Goal: Contribute content

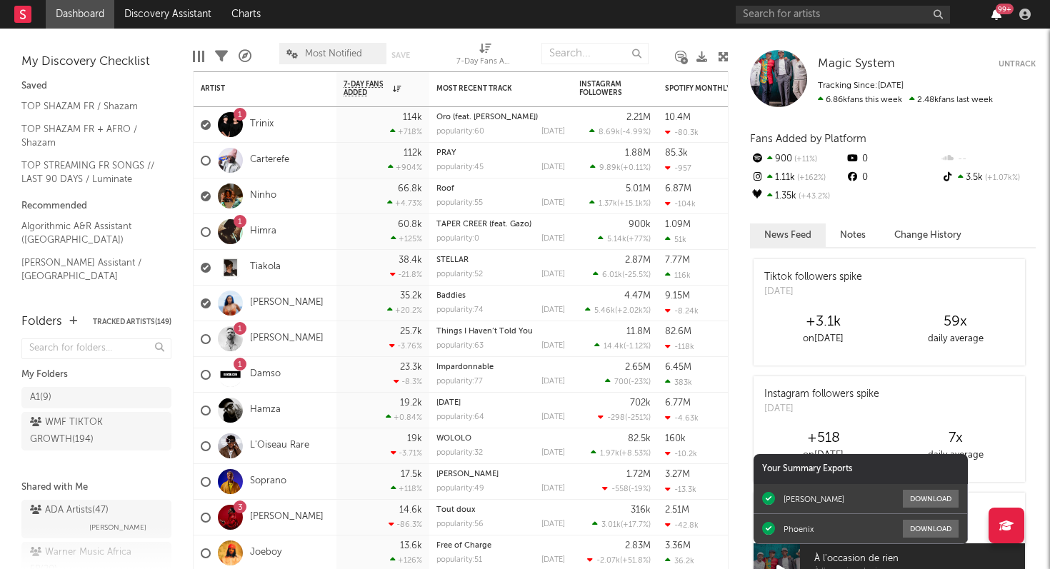
click at [993, 11] on icon "button" at bounding box center [996, 14] width 10 height 11
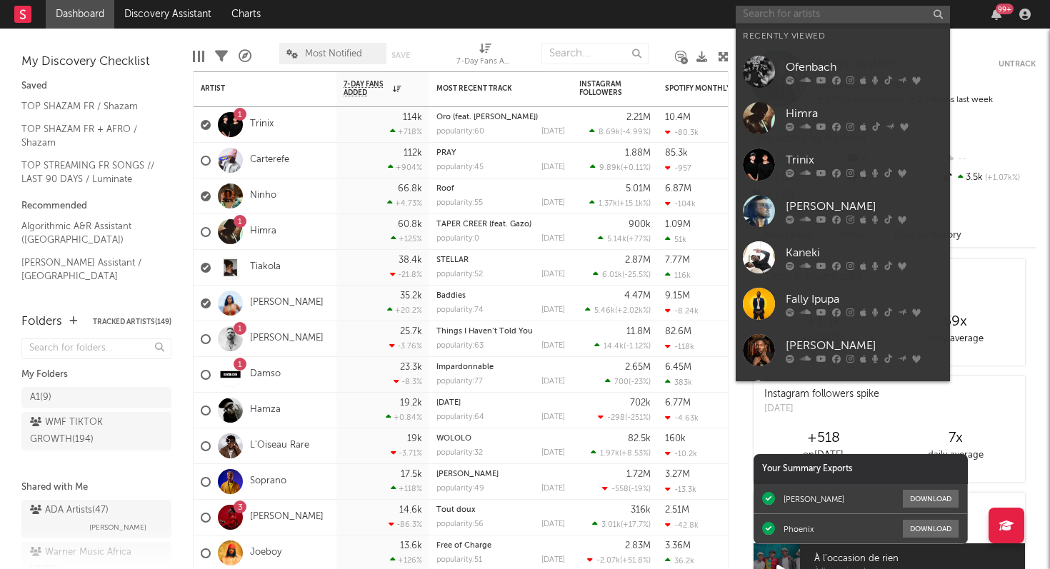
click at [797, 15] on input "text" at bounding box center [843, 15] width 214 height 18
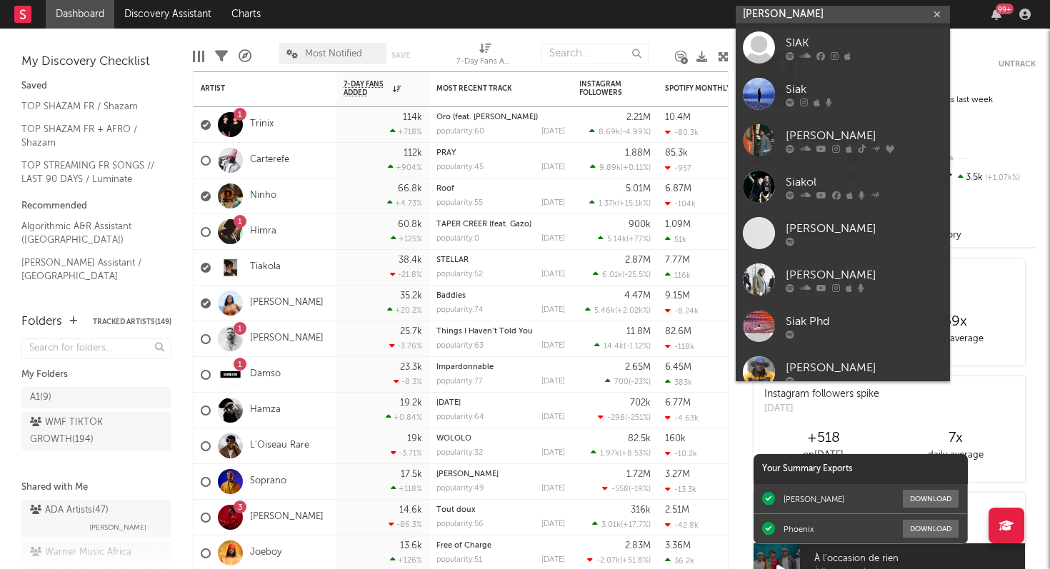
type input "[PERSON_NAME]"
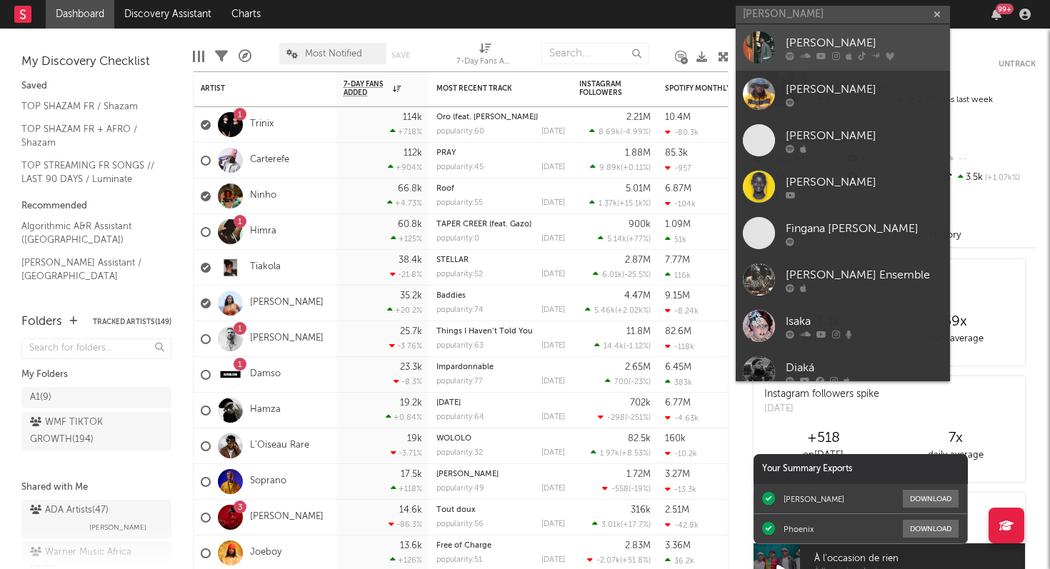
click at [842, 61] on link "[PERSON_NAME]" at bounding box center [843, 47] width 214 height 46
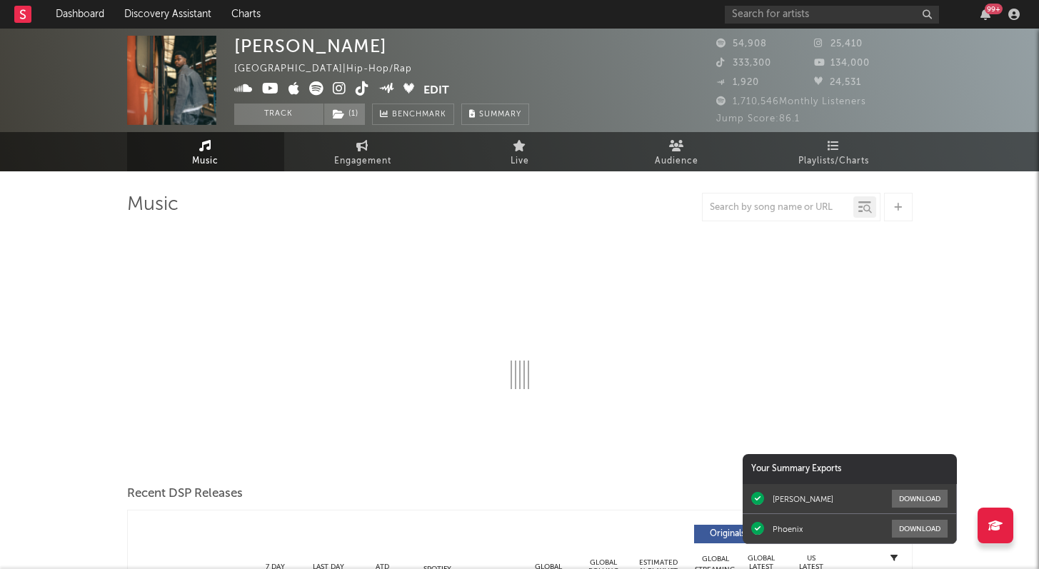
select select "6m"
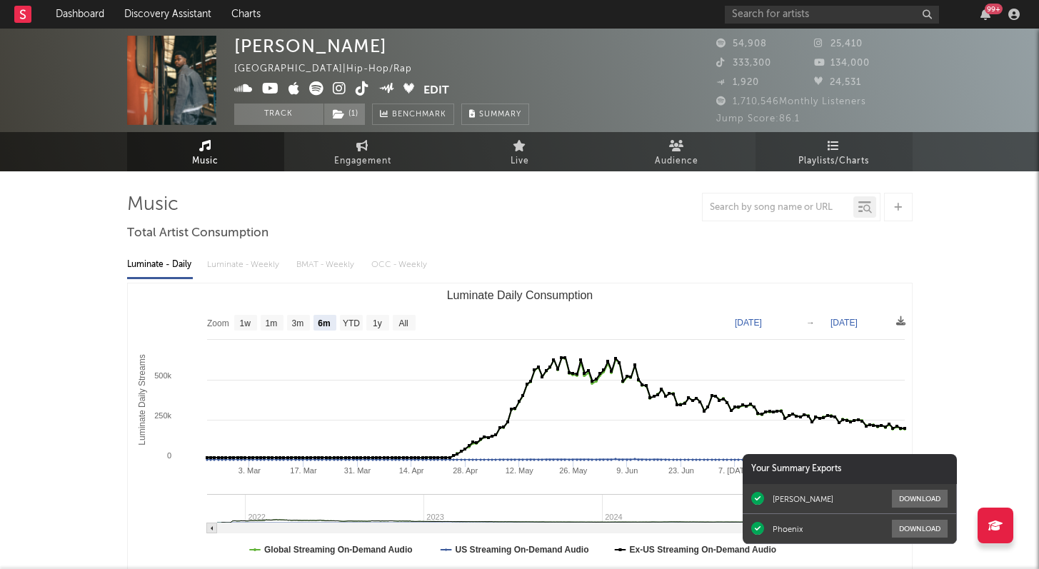
click at [831, 140] on icon at bounding box center [834, 145] width 12 height 11
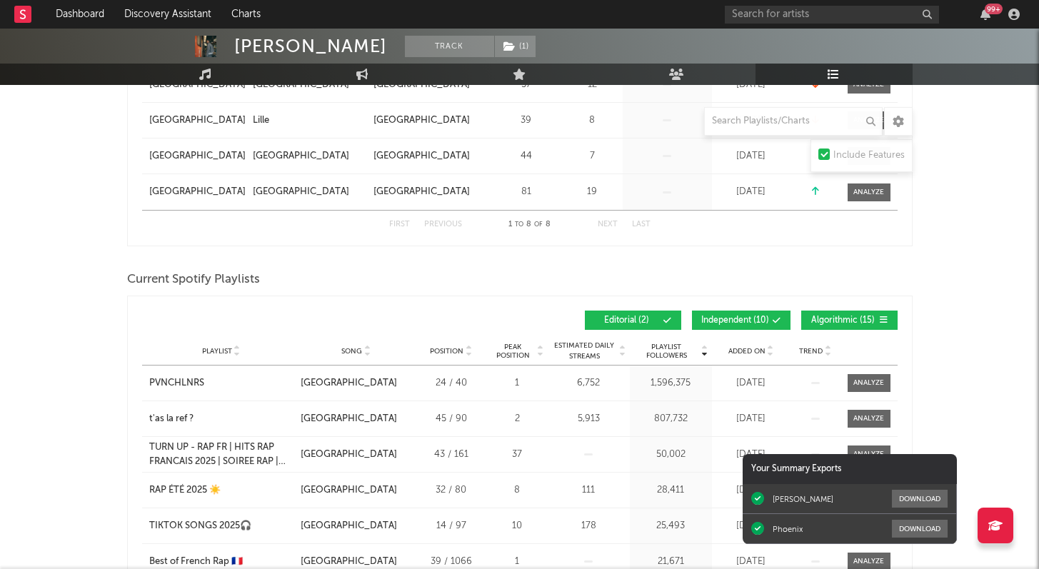
scroll to position [474, 0]
click at [746, 350] on span "Added On" at bounding box center [747, 350] width 37 height 9
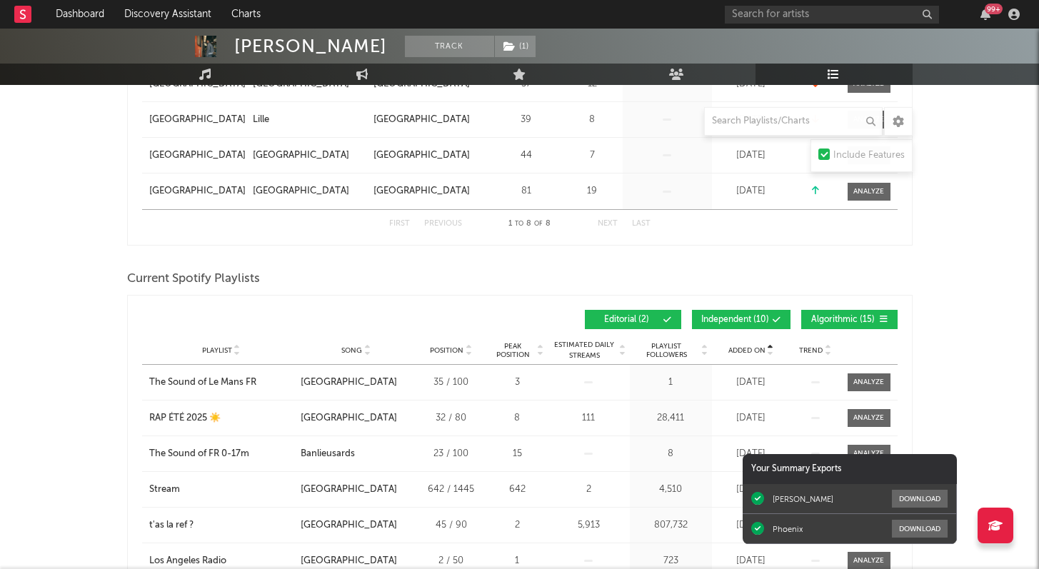
click at [746, 350] on span "Added On" at bounding box center [747, 350] width 37 height 9
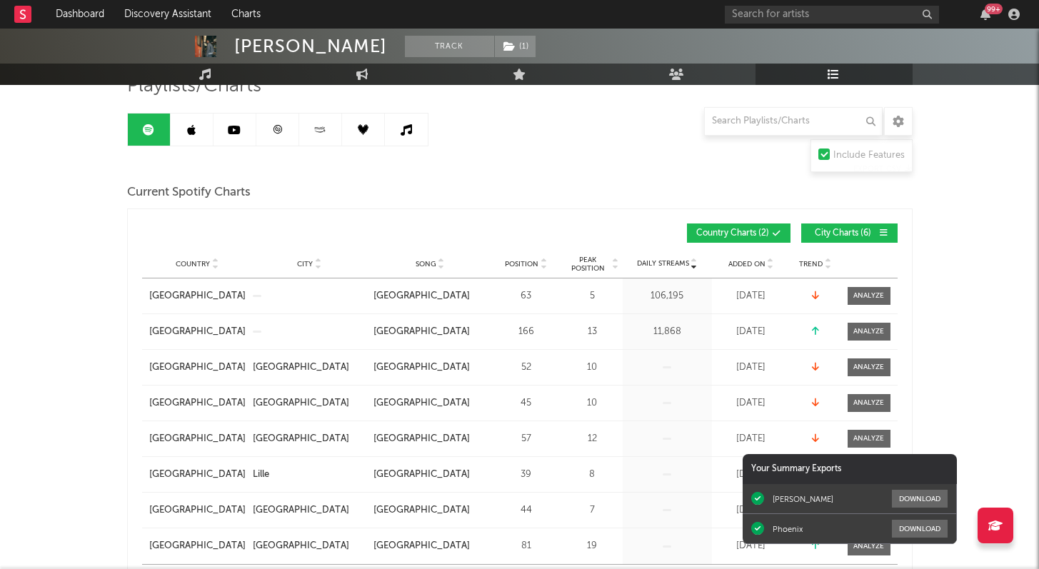
scroll to position [0, 0]
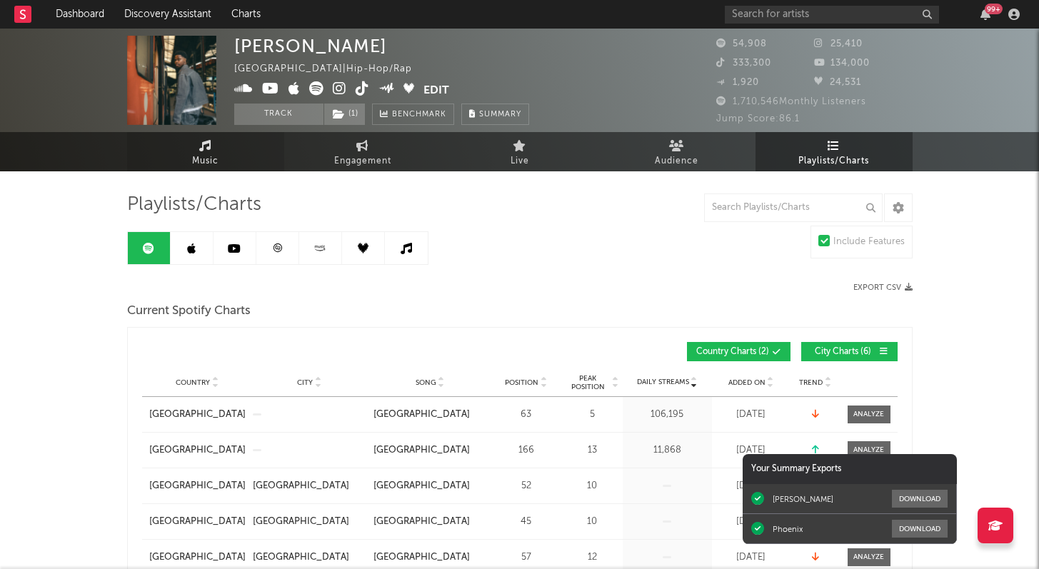
click at [218, 161] on span "Music" at bounding box center [205, 161] width 26 height 17
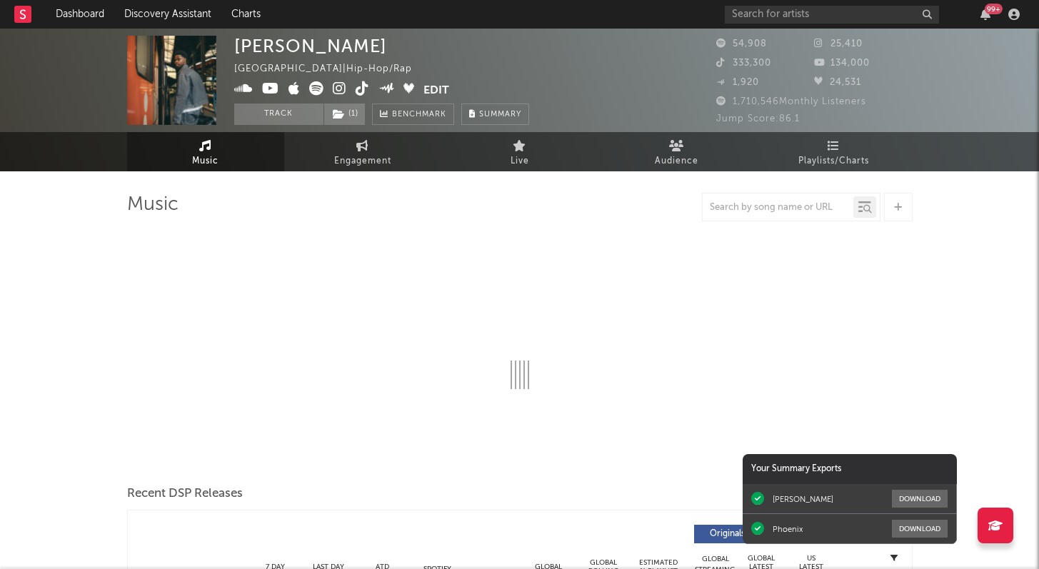
select select "6m"
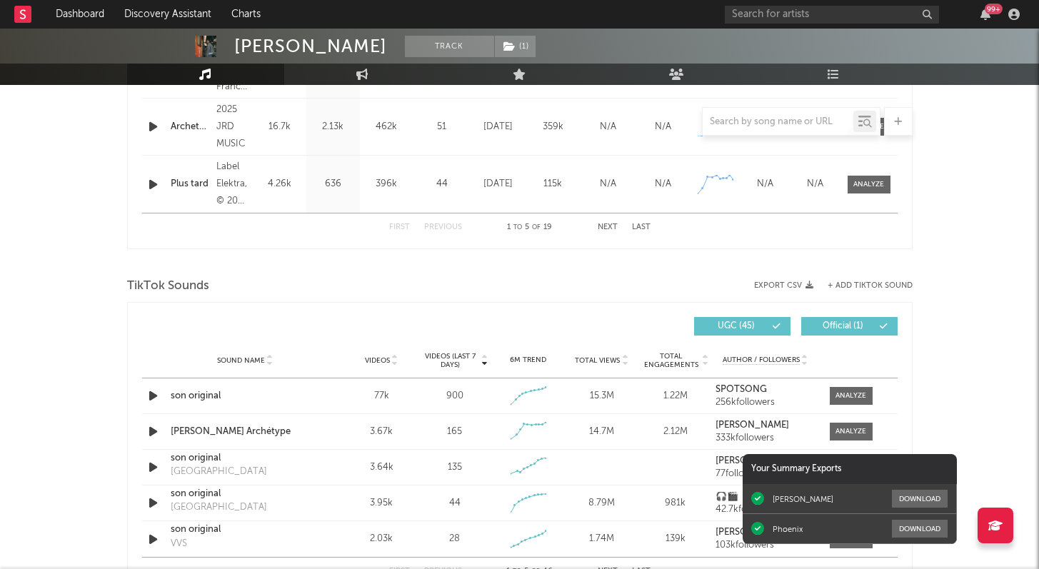
scroll to position [830, 0]
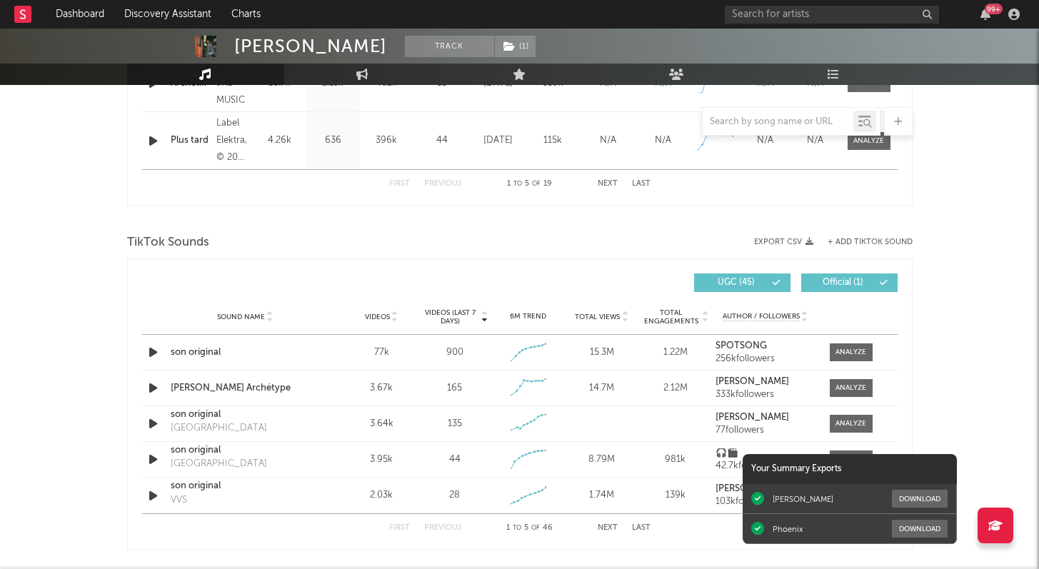
click at [606, 529] on button "Next" at bounding box center [608, 528] width 20 height 8
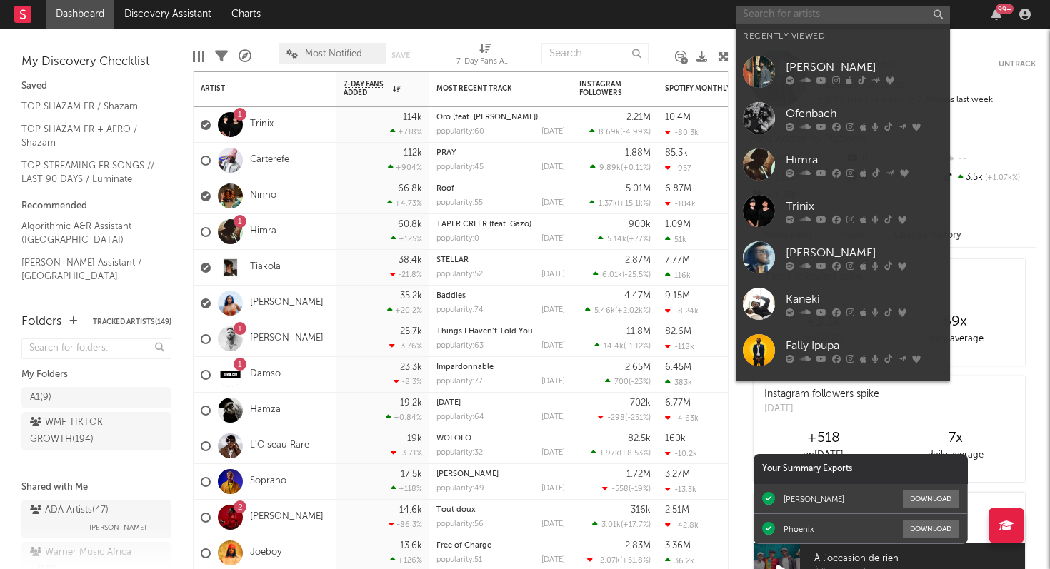
click at [801, 9] on input "text" at bounding box center [843, 15] width 214 height 18
paste input "[URL][DOMAIN_NAME]"
type input "[URL][DOMAIN_NAME]"
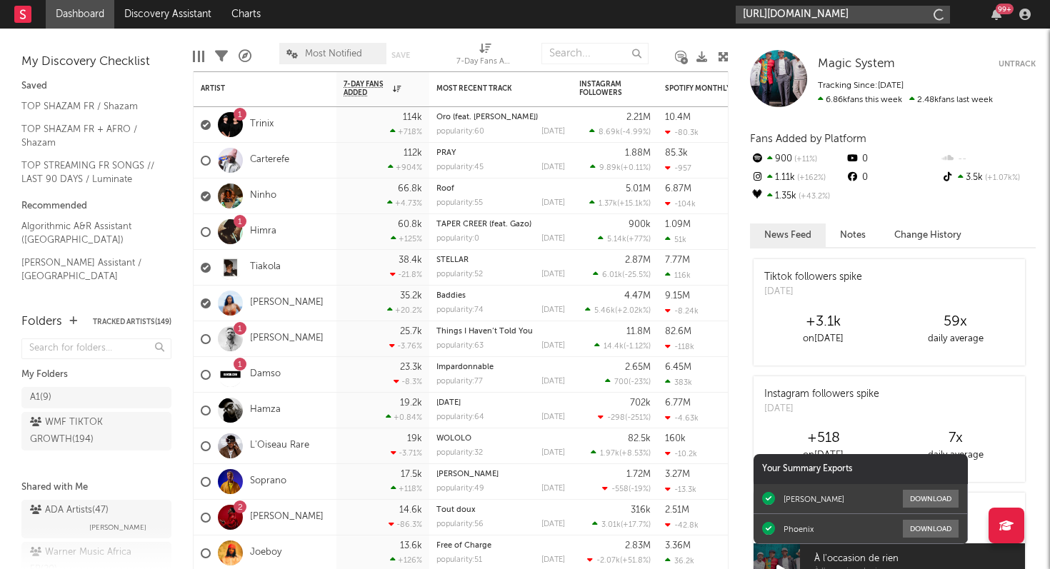
scroll to position [0, 124]
click at [937, 14] on icon "button" at bounding box center [937, 14] width 7 height 9
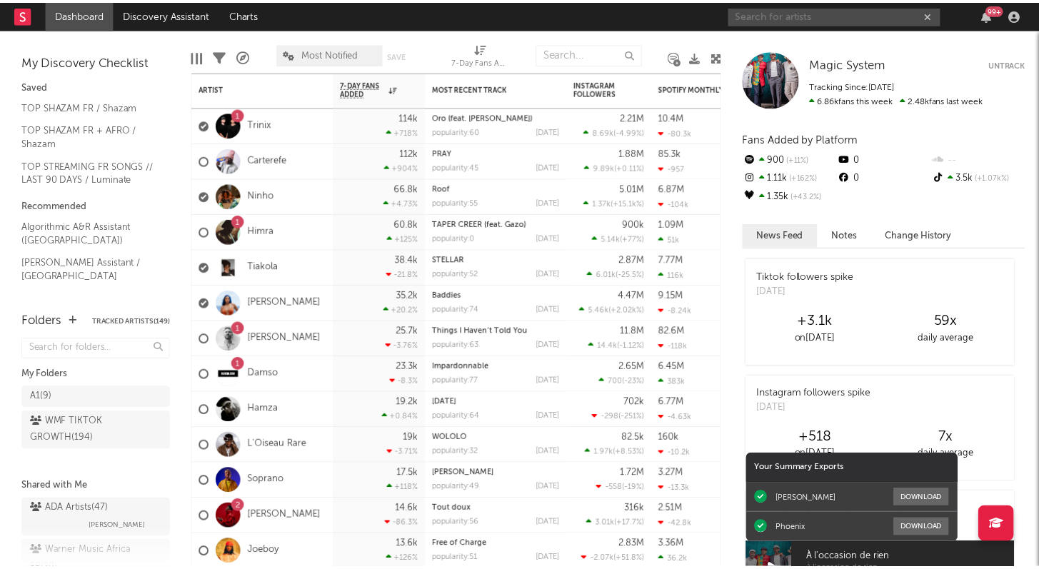
scroll to position [0, 0]
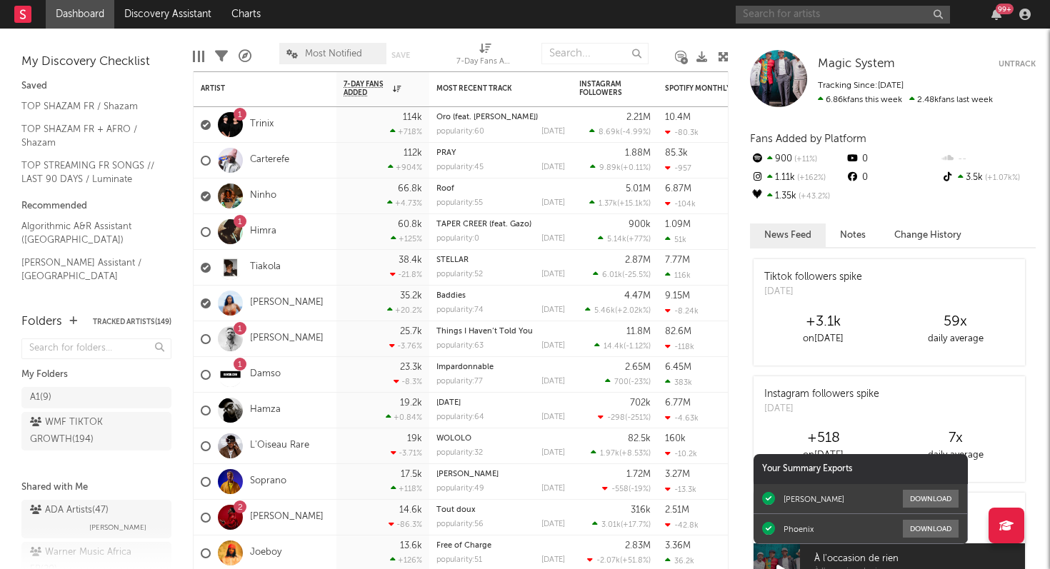
click at [809, 15] on input "text" at bounding box center [843, 15] width 214 height 18
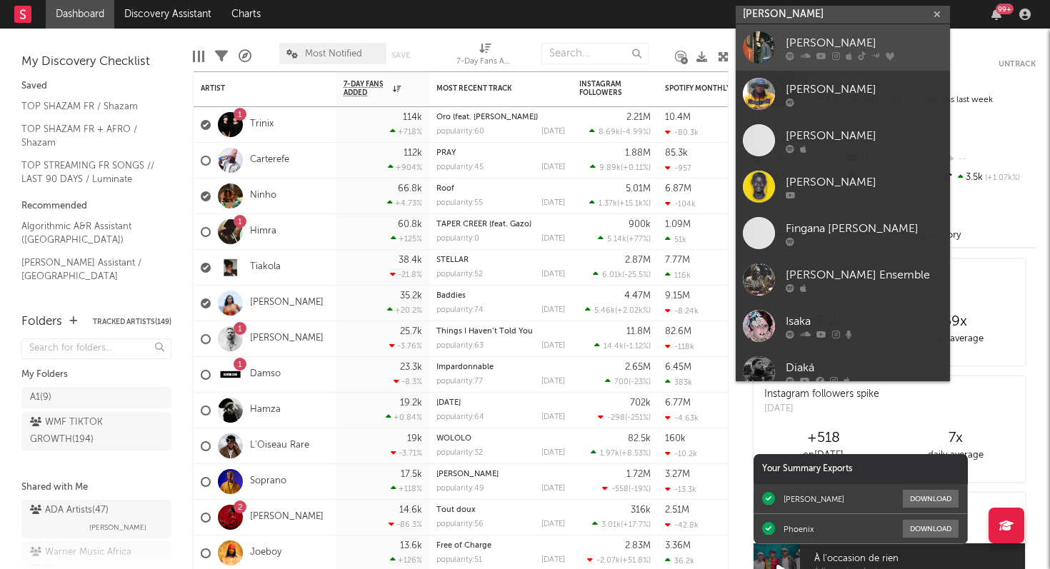
type input "[PERSON_NAME]"
click at [828, 61] on link "[PERSON_NAME]" at bounding box center [843, 47] width 214 height 46
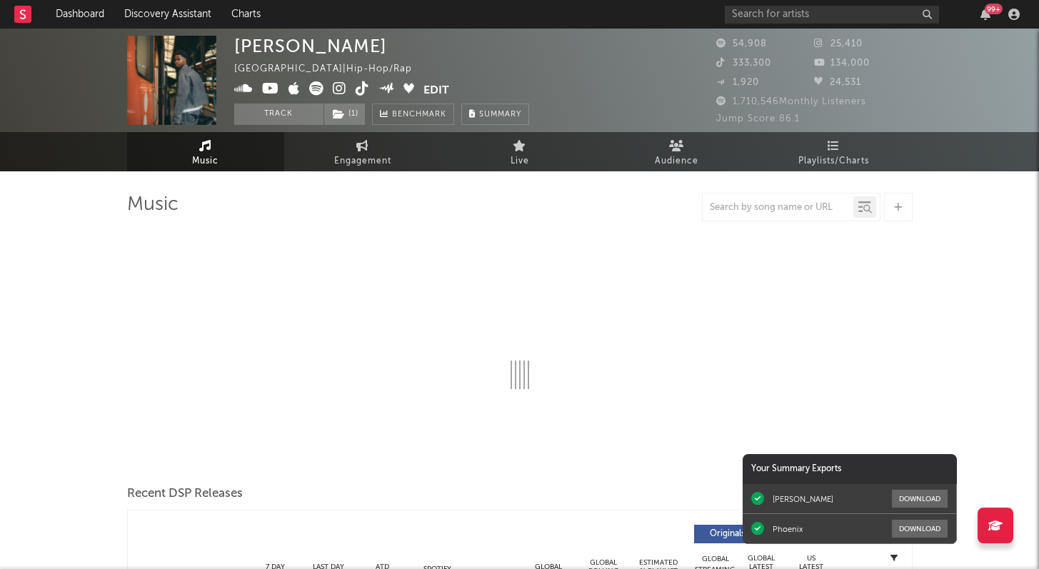
select select "6m"
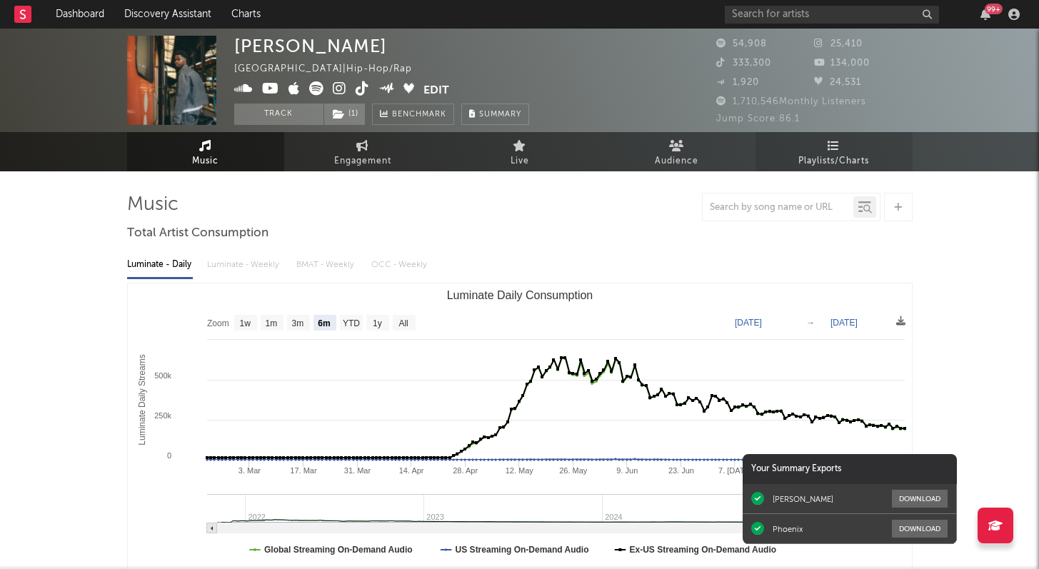
click at [837, 147] on icon at bounding box center [834, 145] width 12 height 11
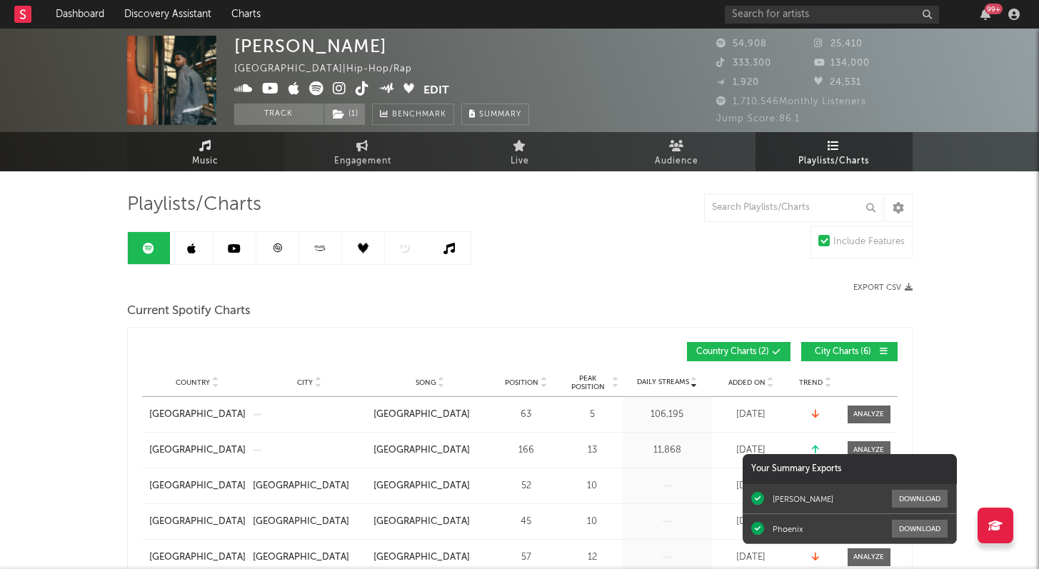
click at [210, 156] on span "Music" at bounding box center [205, 161] width 26 height 17
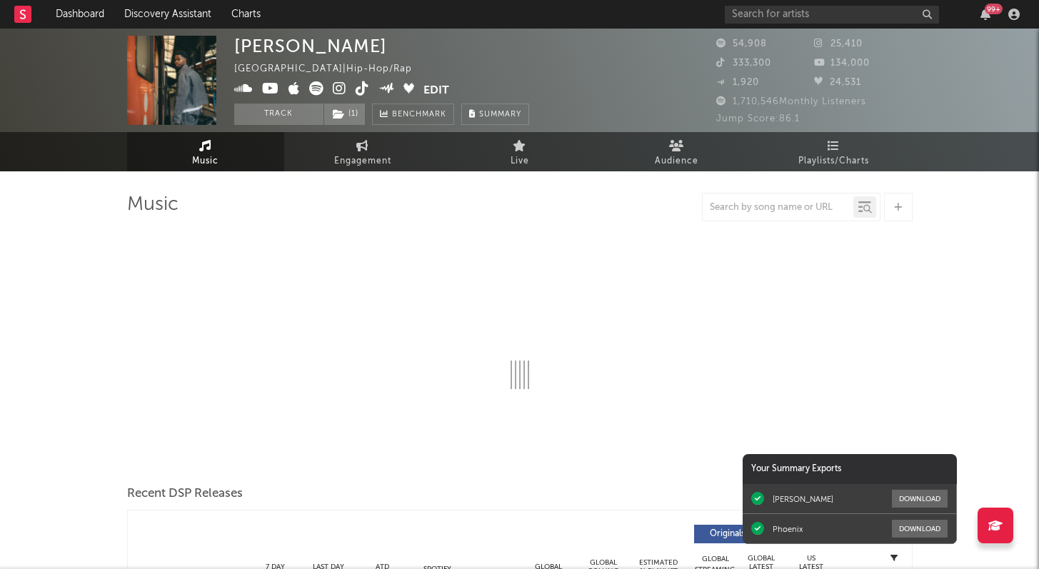
select select "6m"
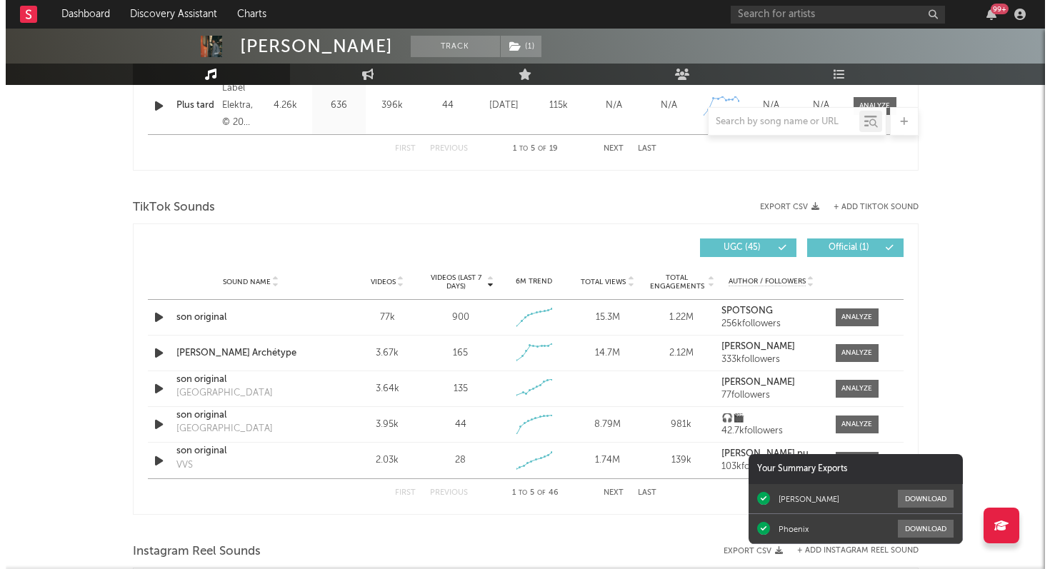
scroll to position [861, 0]
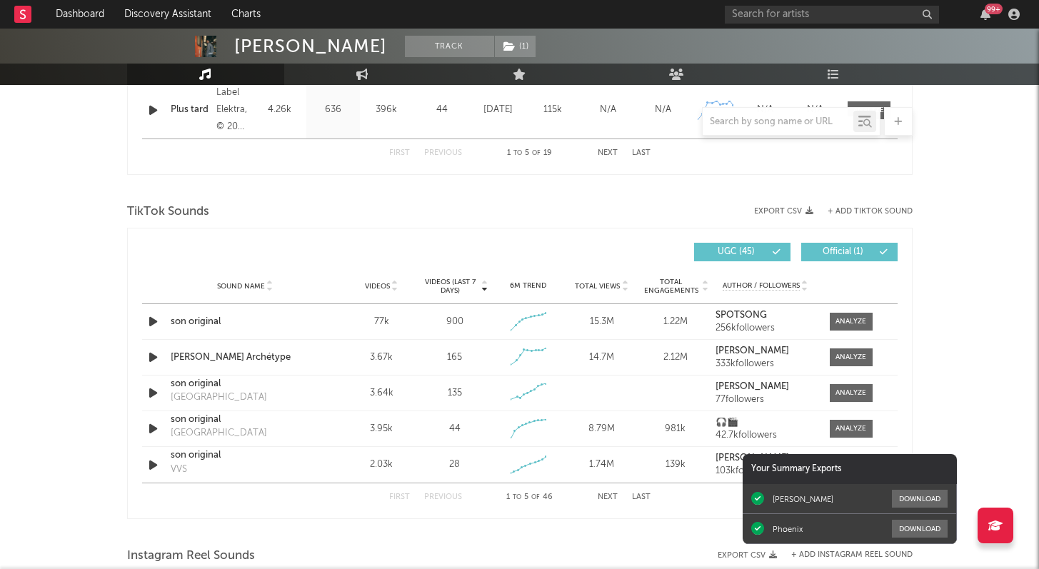
click at [859, 208] on button "+ Add TikTok Sound" at bounding box center [870, 212] width 85 height 8
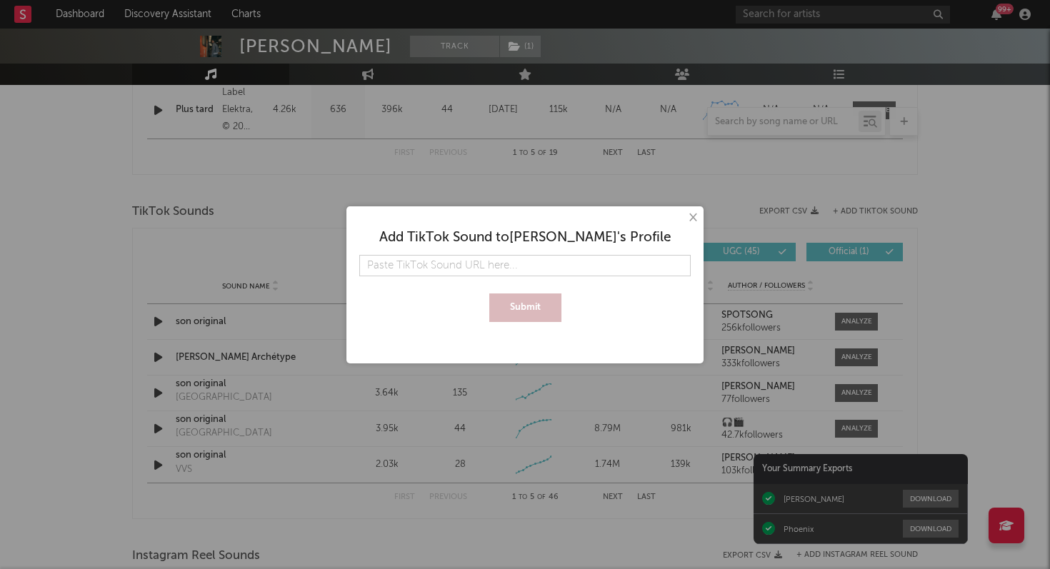
click at [542, 262] on input "text" at bounding box center [524, 265] width 331 height 21
type input "[URL][DOMAIN_NAME]"
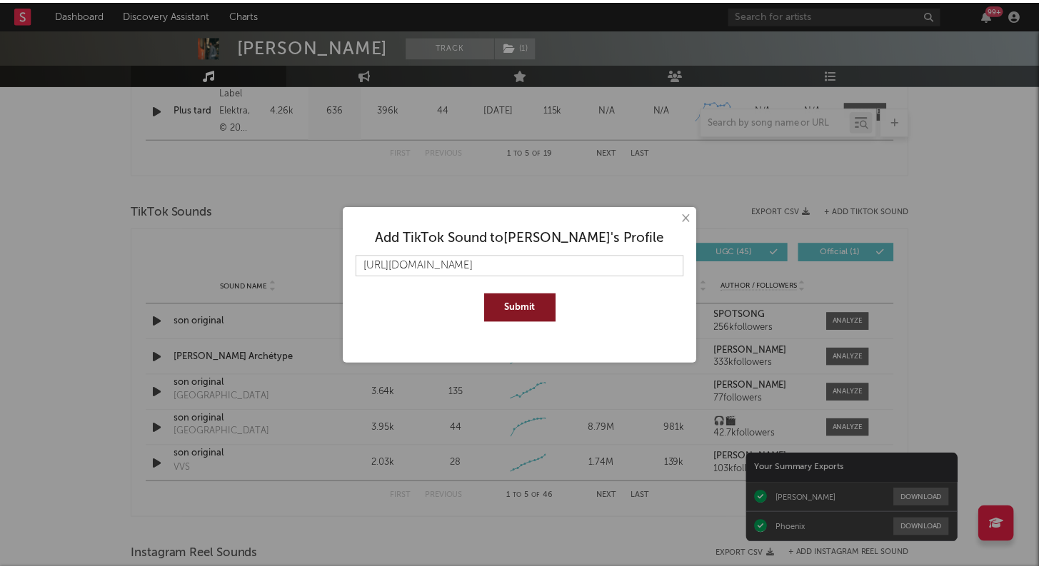
scroll to position [0, 0]
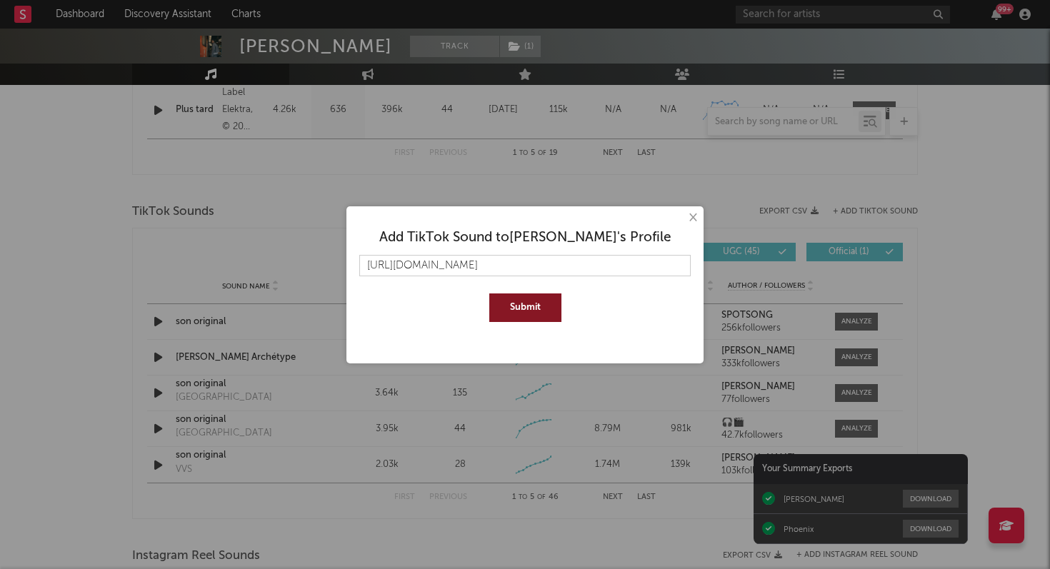
click at [516, 308] on button "Submit" at bounding box center [525, 308] width 72 height 29
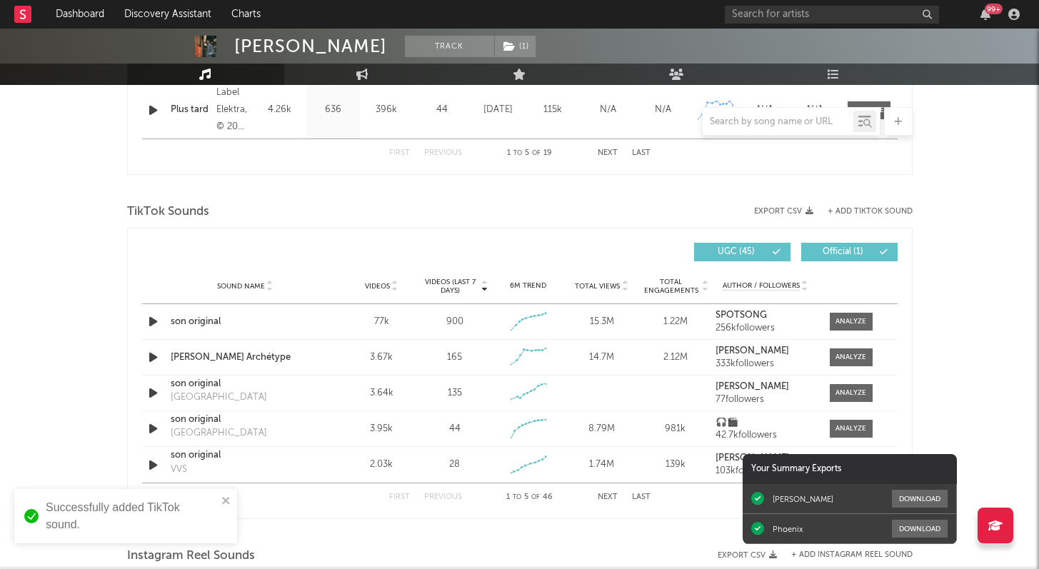
click at [609, 495] on button "Next" at bounding box center [608, 498] width 20 height 8
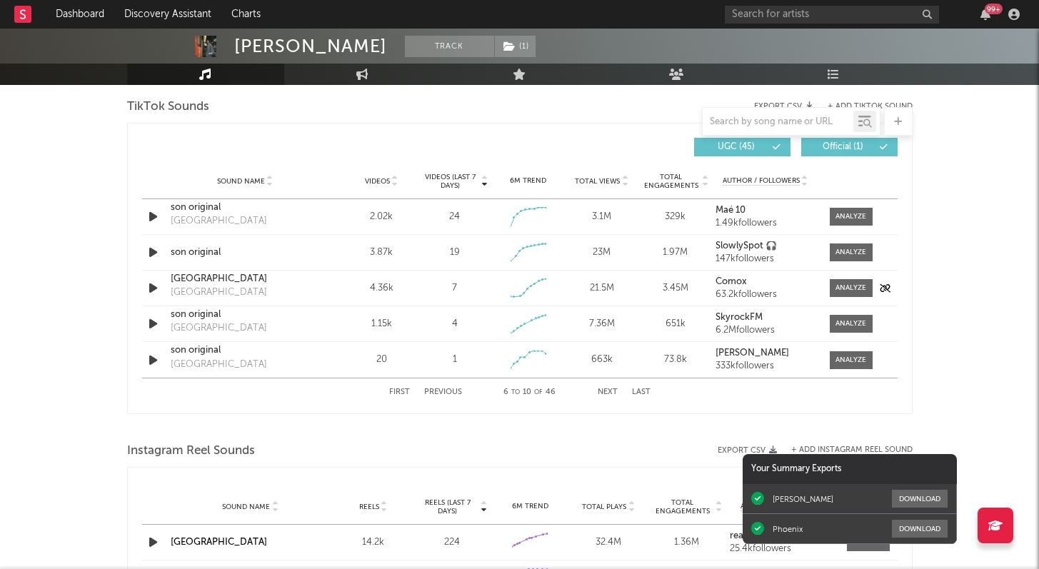
scroll to position [968, 0]
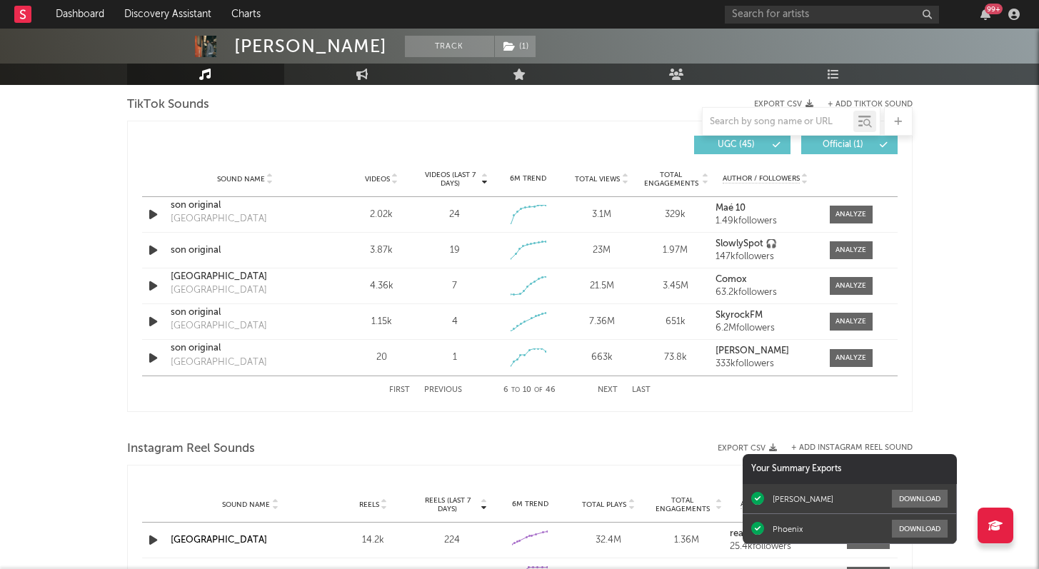
click at [604, 388] on button "Next" at bounding box center [608, 390] width 20 height 8
click at [397, 389] on button "First" at bounding box center [399, 390] width 21 height 8
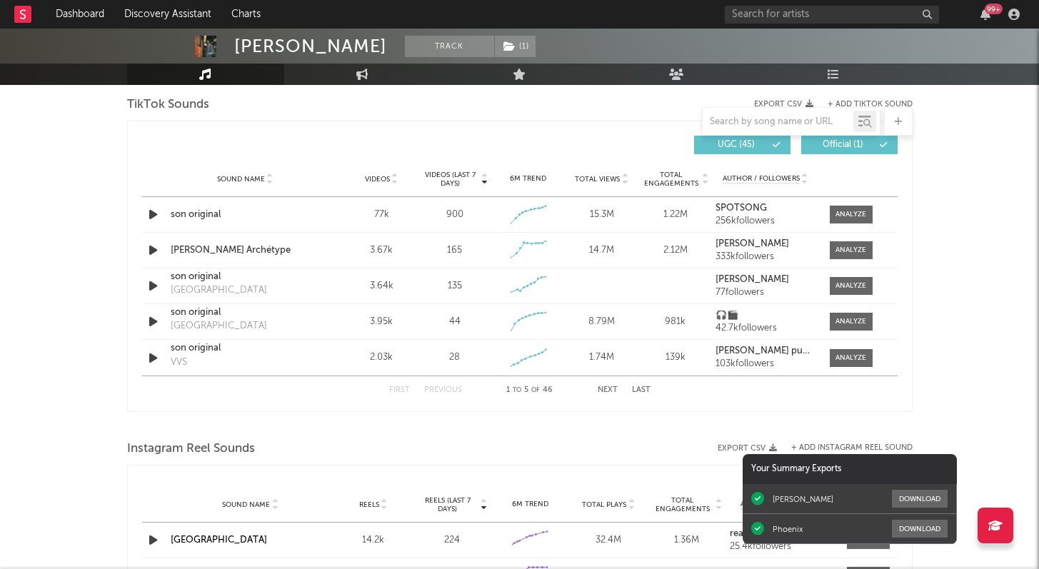
click at [451, 186] on span "Videos (last 7 days)" at bounding box center [450, 179] width 58 height 17
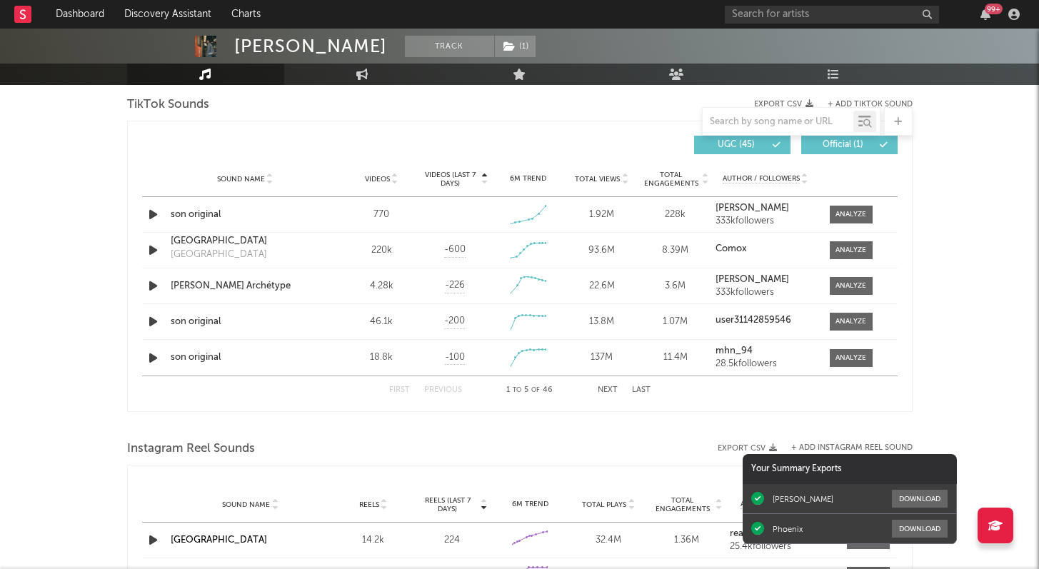
click at [451, 178] on span "Videos (last 7 days)" at bounding box center [450, 179] width 58 height 17
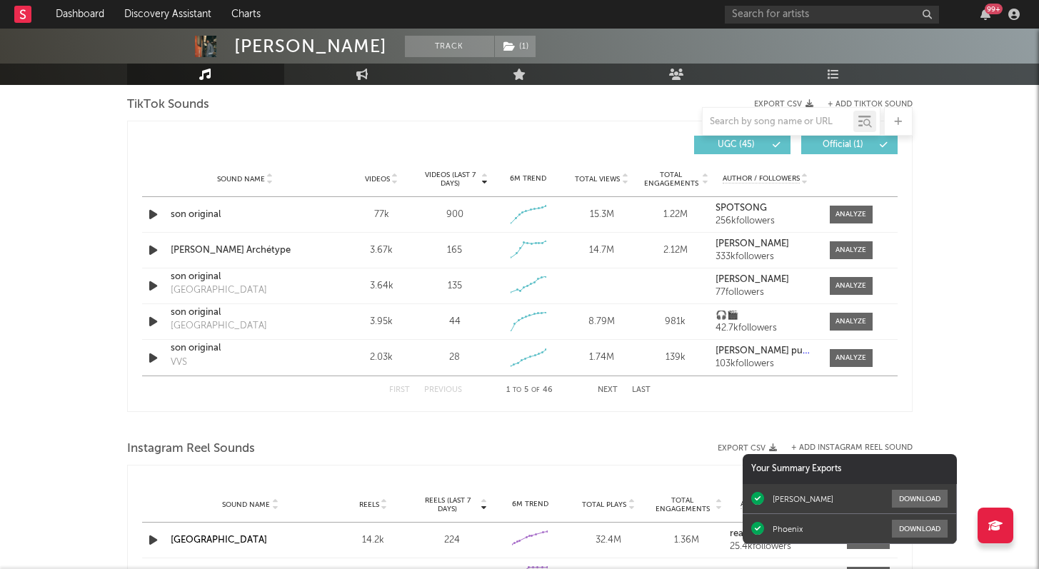
click at [604, 390] on button "Next" at bounding box center [608, 390] width 20 height 8
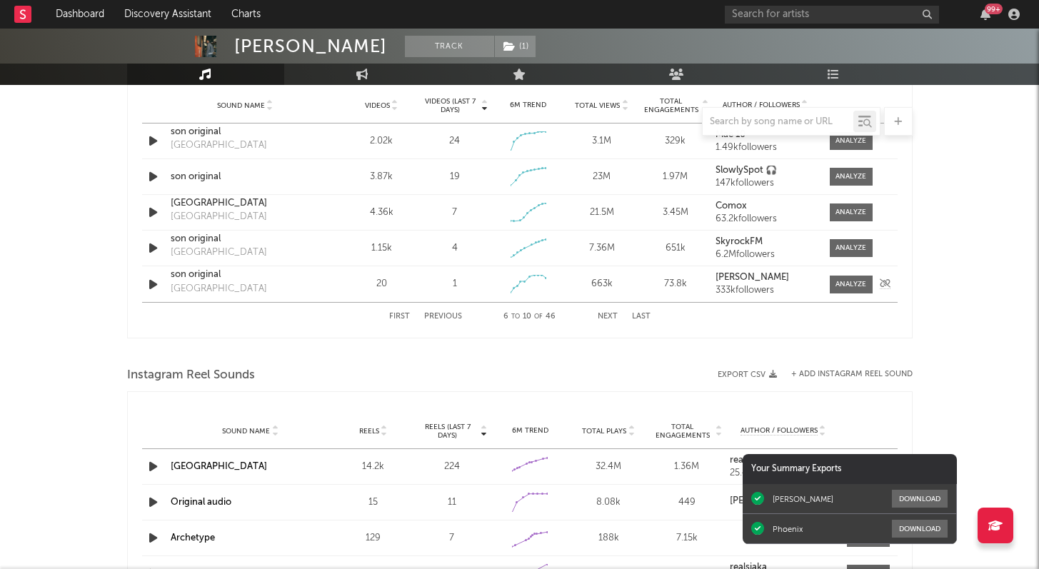
scroll to position [1040, 0]
